Goal: Task Accomplishment & Management: Use online tool/utility

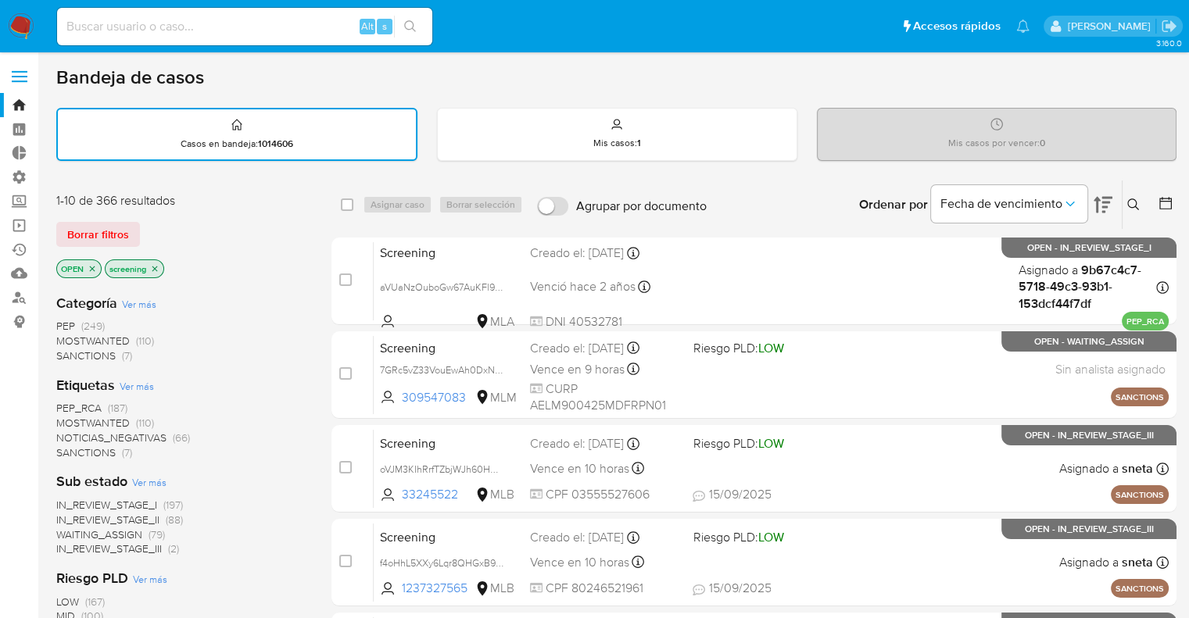
click at [139, 227] on div "Borrar filtros" at bounding box center [181, 234] width 250 height 25
click at [167, 227] on div "Borrar filtros" at bounding box center [181, 234] width 250 height 25
click at [156, 231] on div "Borrar filtros" at bounding box center [181, 234] width 250 height 25
click at [141, 227] on div "Borrar filtros" at bounding box center [181, 234] width 250 height 25
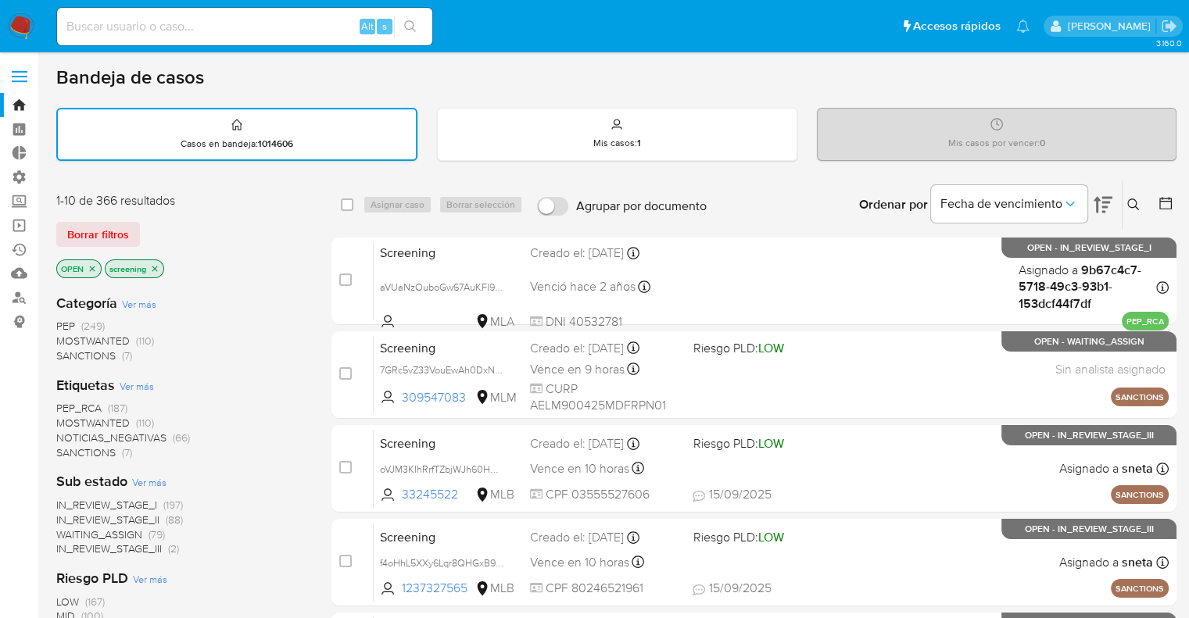
click at [66, 448] on span "SANCTIONS" at bounding box center [85, 453] width 59 height 16
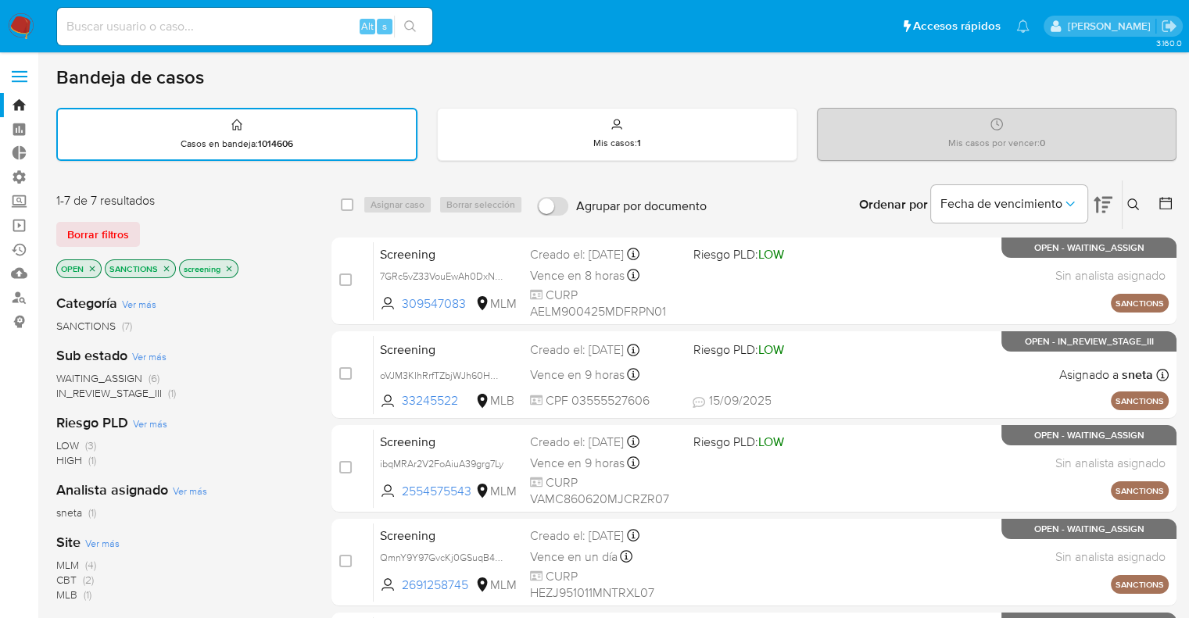
click at [166, 266] on icon "close-filter" at bounding box center [166, 268] width 5 height 5
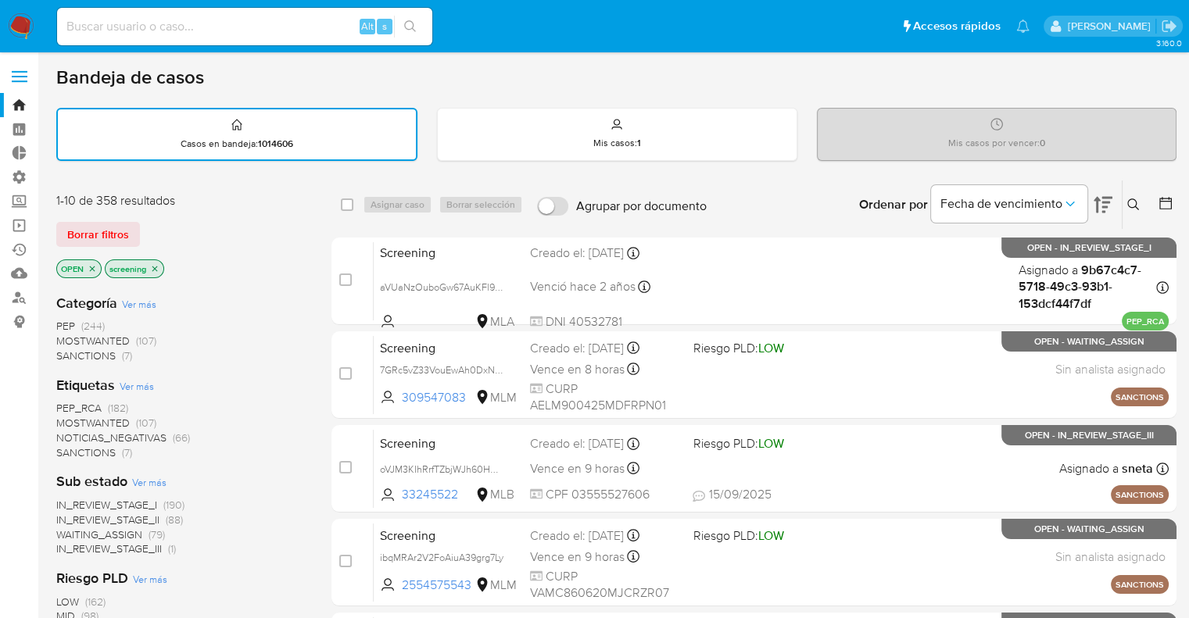
click at [156, 223] on div "Borrar filtros" at bounding box center [181, 234] width 250 height 25
click at [197, 216] on div "1-10 de 358 resultados Borrar filtros OPEN screening" at bounding box center [181, 236] width 250 height 89
click at [185, 240] on div "Borrar filtros" at bounding box center [181, 234] width 250 height 25
click at [180, 216] on div "1-10 de 358 resultados Borrar filtros OPEN screening" at bounding box center [181, 236] width 250 height 89
click at [166, 226] on div "Borrar filtros" at bounding box center [181, 234] width 250 height 25
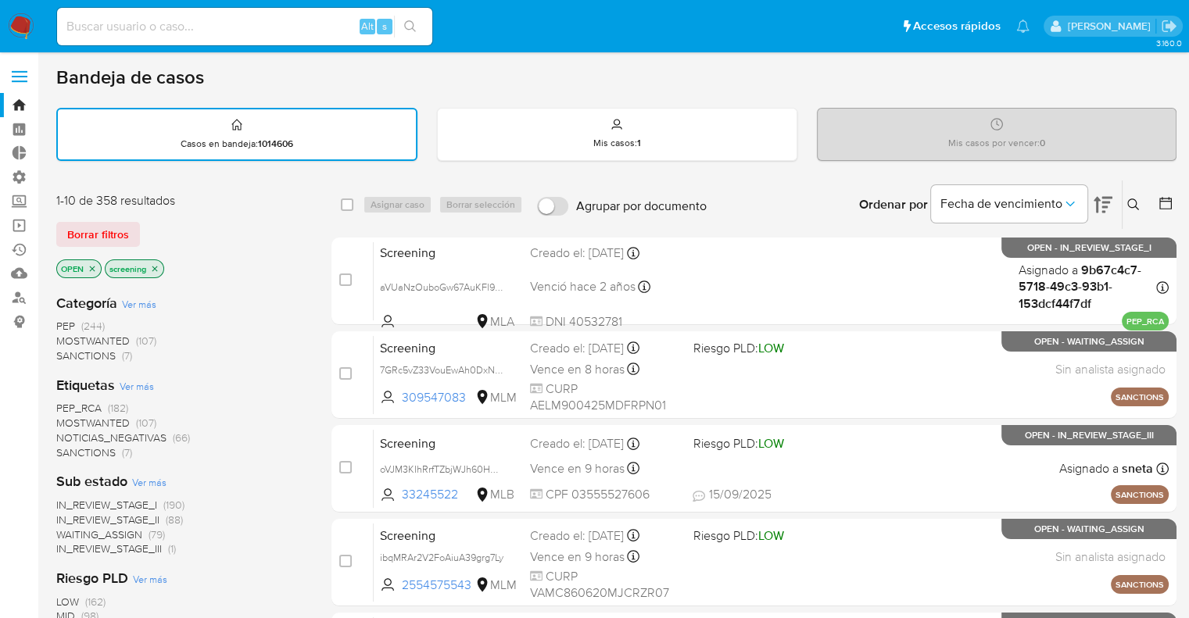
click at [147, 226] on div "Borrar filtros" at bounding box center [181, 234] width 250 height 25
click at [163, 224] on div "Borrar filtros" at bounding box center [181, 234] width 250 height 25
click at [148, 224] on div "Borrar filtros" at bounding box center [181, 234] width 250 height 25
click at [168, 224] on div "Borrar filtros" at bounding box center [181, 234] width 250 height 25
click at [178, 226] on div "Borrar filtros" at bounding box center [181, 234] width 250 height 25
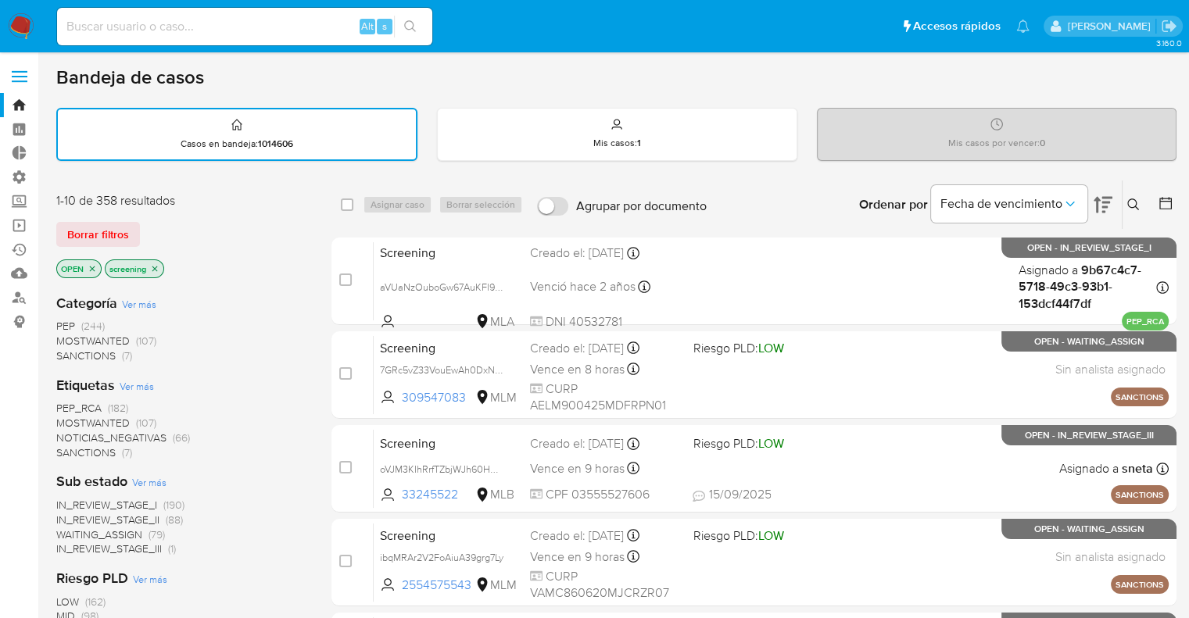
click at [161, 226] on div "Borrar filtros" at bounding box center [181, 234] width 250 height 25
click at [172, 230] on div "Borrar filtros" at bounding box center [181, 234] width 250 height 25
click at [148, 230] on div "Borrar filtros" at bounding box center [181, 234] width 250 height 25
click at [164, 229] on div "Borrar filtros" at bounding box center [181, 234] width 250 height 25
click at [159, 227] on div "Borrar filtros" at bounding box center [181, 234] width 250 height 25
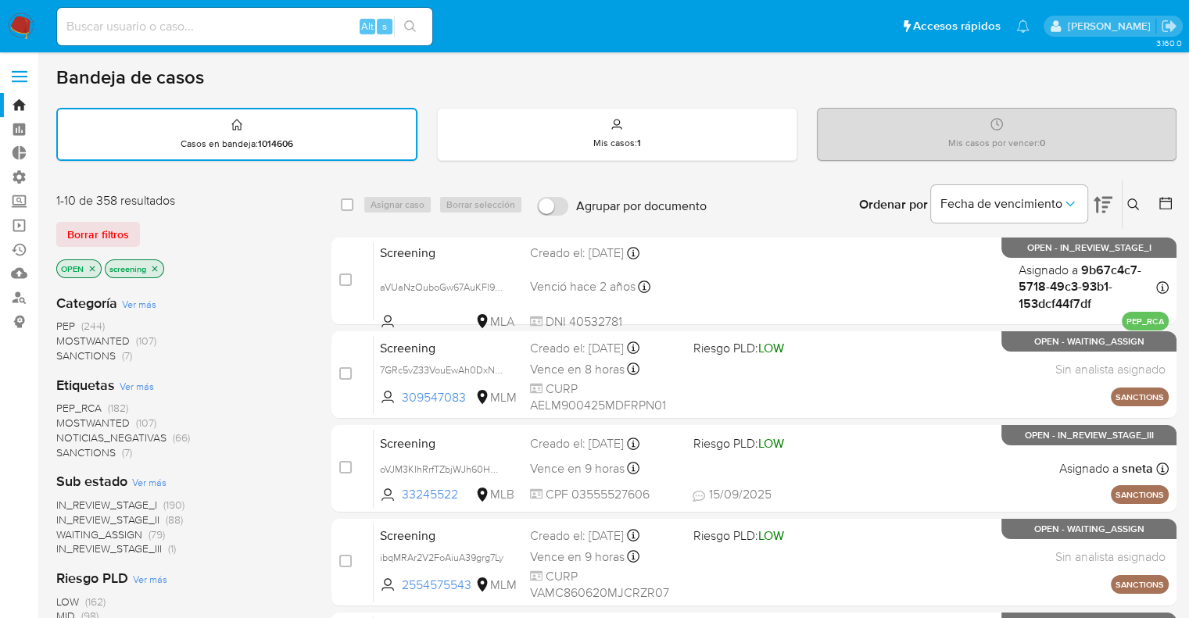
click at [166, 231] on div "Borrar filtros" at bounding box center [181, 234] width 250 height 25
click at [60, 449] on span "SANCTIONS" at bounding box center [85, 453] width 59 height 16
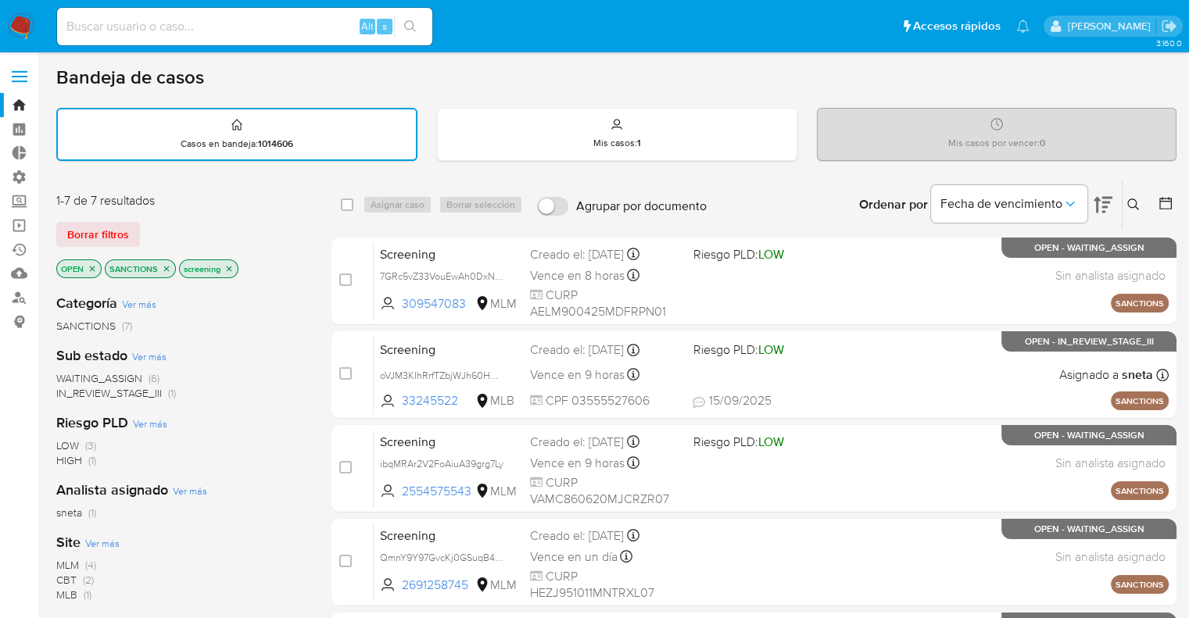
click at [164, 264] on icon "close-filter" at bounding box center [166, 268] width 9 height 9
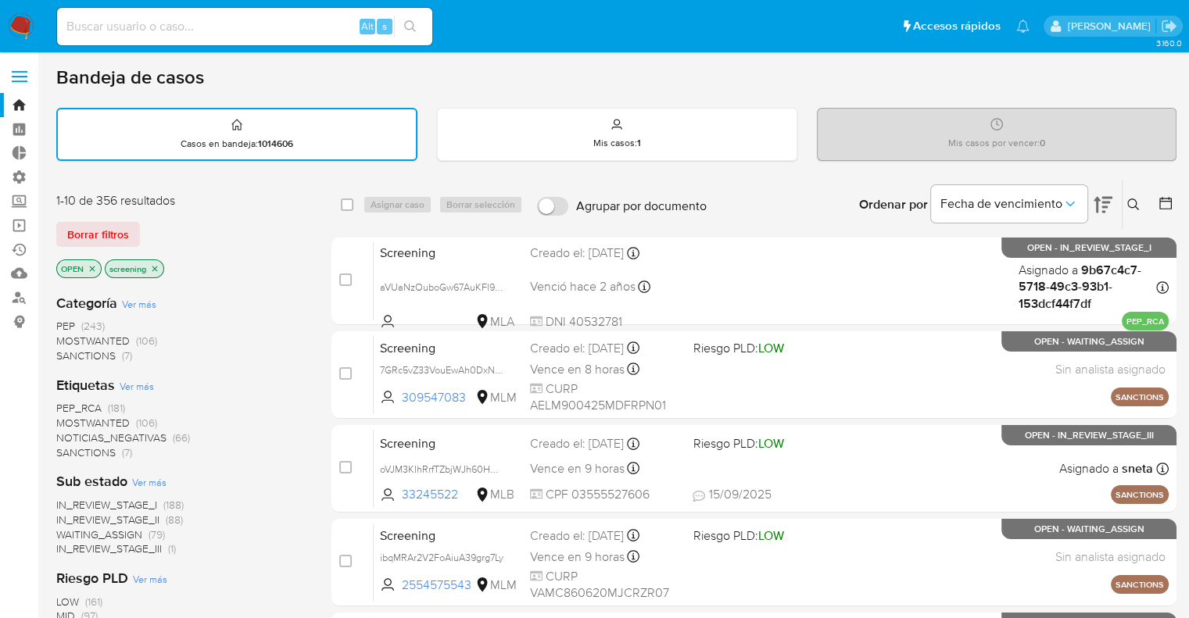
click at [170, 222] on div "Borrar filtros" at bounding box center [181, 234] width 250 height 25
